Goal: Navigation & Orientation: Find specific page/section

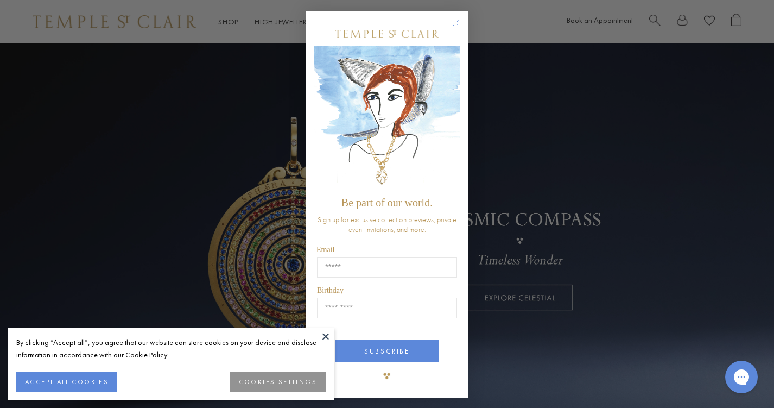
click at [456, 23] on icon "Close dialog" at bounding box center [455, 23] width 5 height 5
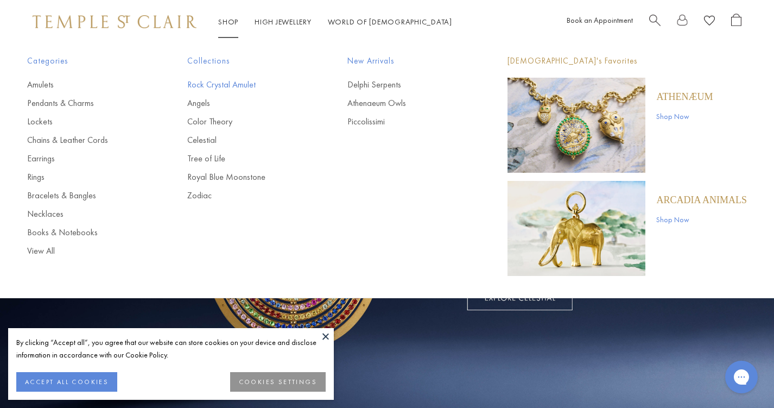
click at [232, 82] on link "Rock Crystal Amulet" at bounding box center [245, 85] width 117 height 12
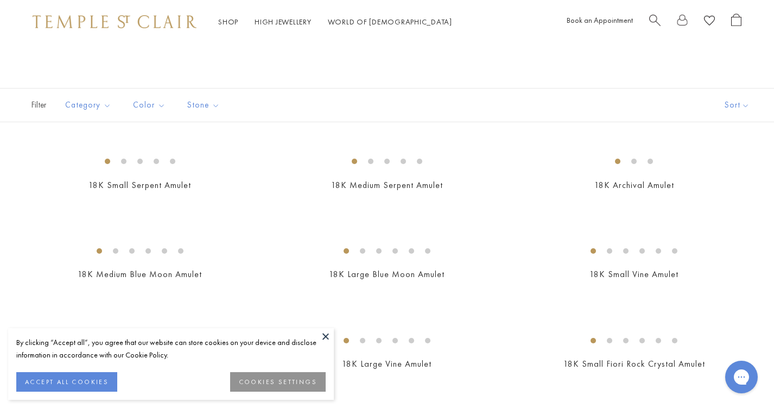
scroll to position [137, 0]
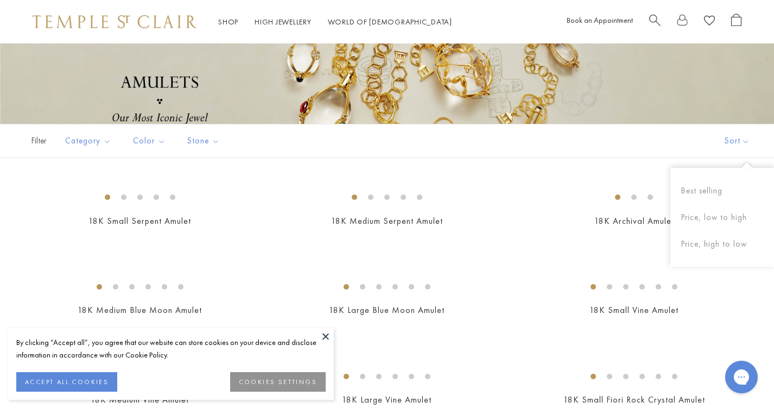
click at [736, 147] on button "Sort" at bounding box center [737, 140] width 74 height 33
click at [716, 218] on button "Price, low to high" at bounding box center [722, 217] width 104 height 27
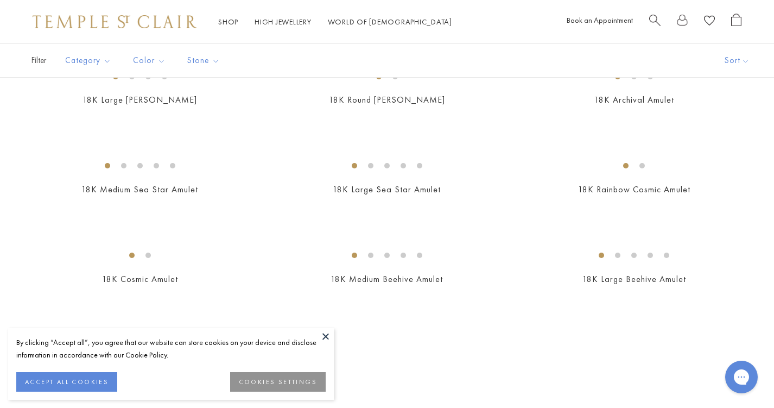
scroll to position [2083, 0]
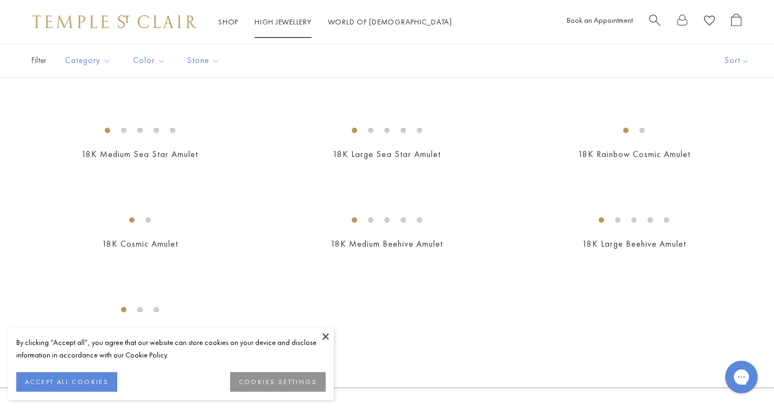
click at [297, 22] on link "High Jewellery High Jewellery" at bounding box center [283, 22] width 57 height 10
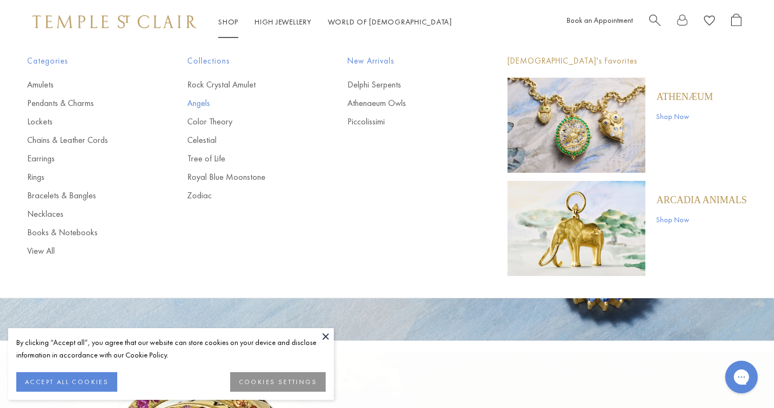
click at [202, 102] on link "Angels" at bounding box center [245, 103] width 117 height 12
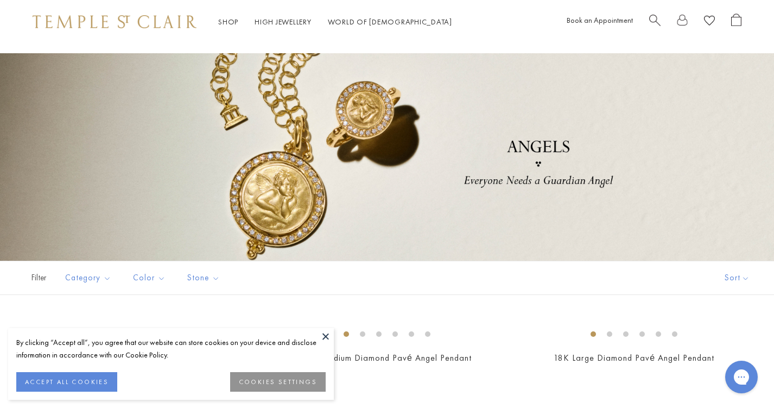
scroll to position [236, 0]
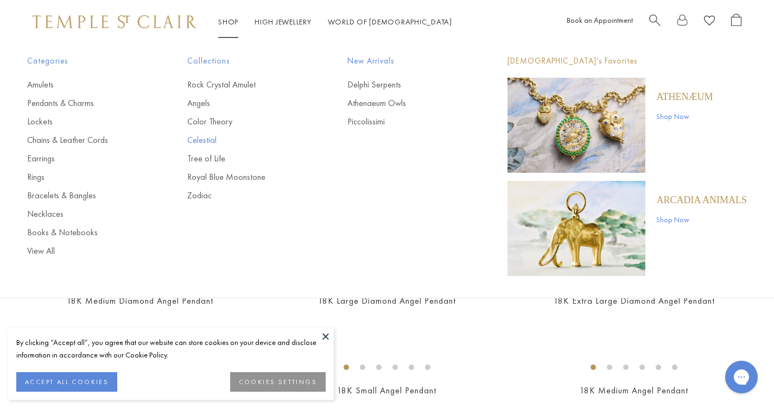
click at [203, 140] on link "Celestial" at bounding box center [245, 140] width 117 height 12
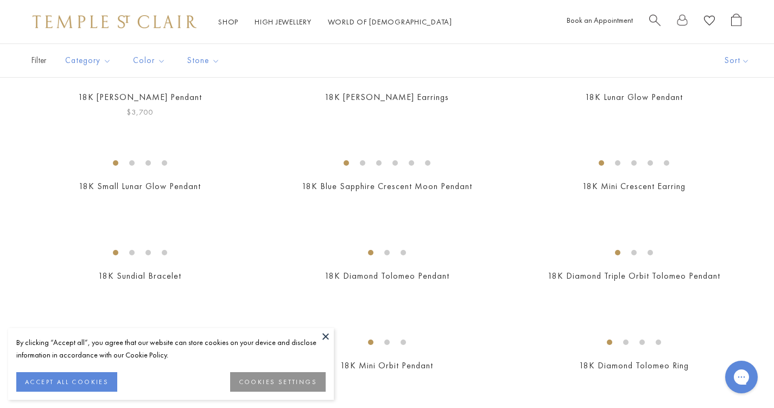
scroll to position [294, 0]
